Goal: Navigation & Orientation: Understand site structure

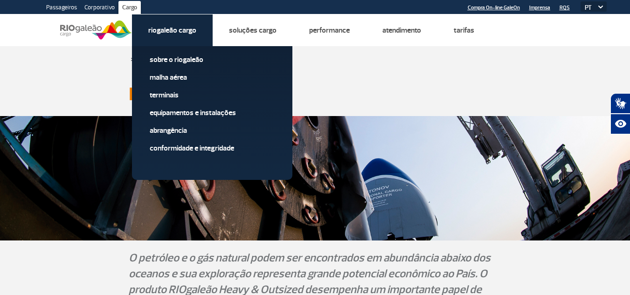
click at [165, 29] on link "Riogaleão Cargo" at bounding box center [172, 30] width 48 height 9
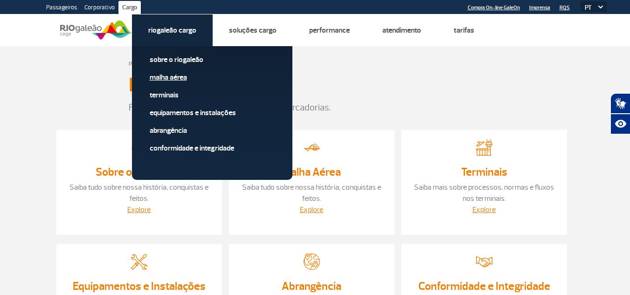
click at [168, 75] on link "Malha Aérea" at bounding box center [212, 77] width 125 height 10
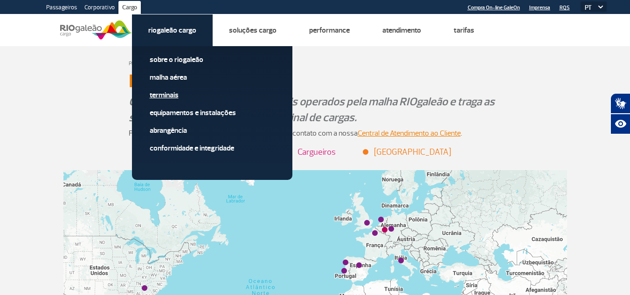
click at [171, 94] on link "Terminais" at bounding box center [212, 95] width 125 height 10
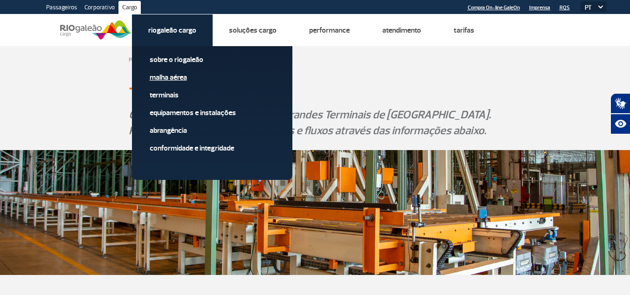
click at [180, 75] on link "Malha Aérea" at bounding box center [212, 77] width 125 height 10
